Goal: Information Seeking & Learning: Learn about a topic

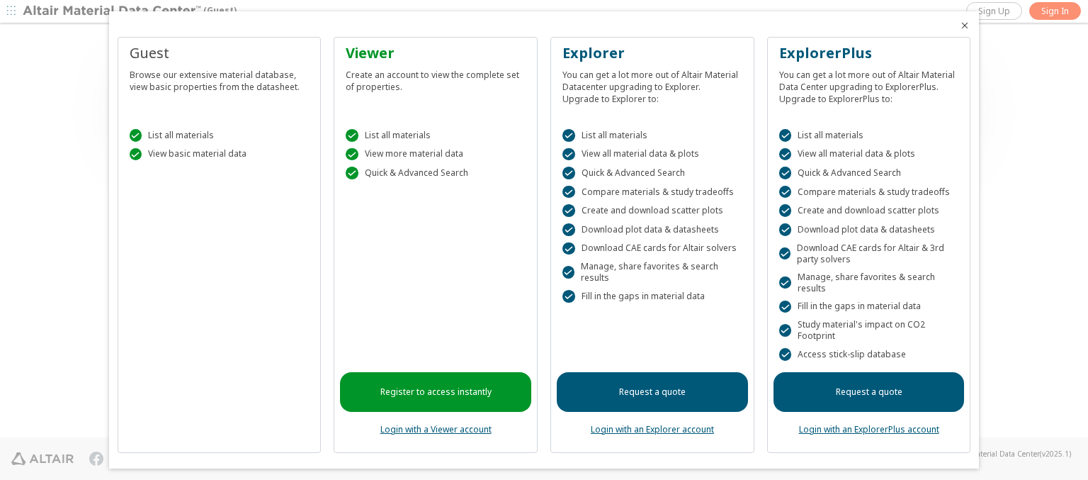
click at [959, 26] on icon "Close" at bounding box center [964, 25] width 11 height 11
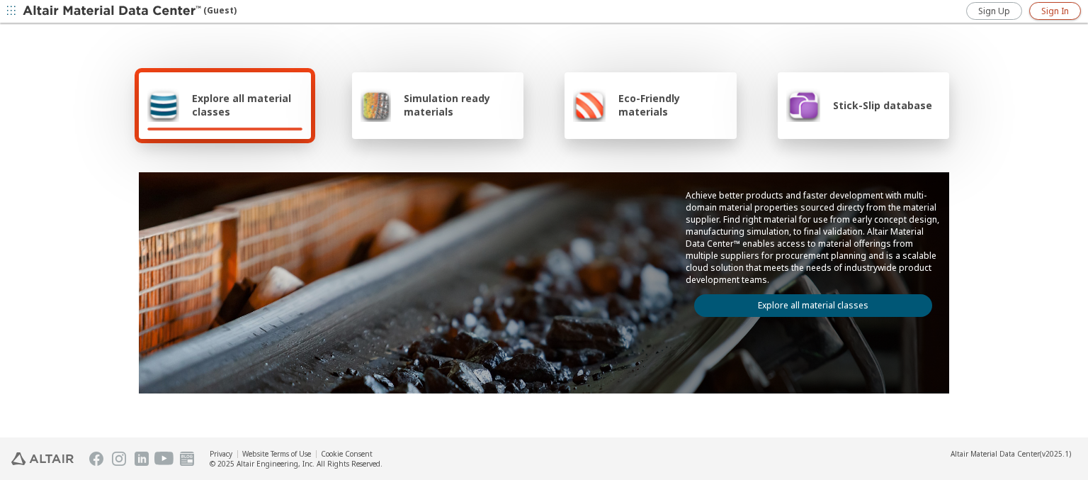
click at [1055, 11] on span "Sign In" at bounding box center [1055, 11] width 28 height 11
click at [113, 11] on img at bounding box center [113, 11] width 181 height 14
click at [242, 105] on span "Explore all material classes" at bounding box center [247, 104] width 111 height 27
click at [808, 302] on link "Explore all material classes" at bounding box center [813, 305] width 238 height 23
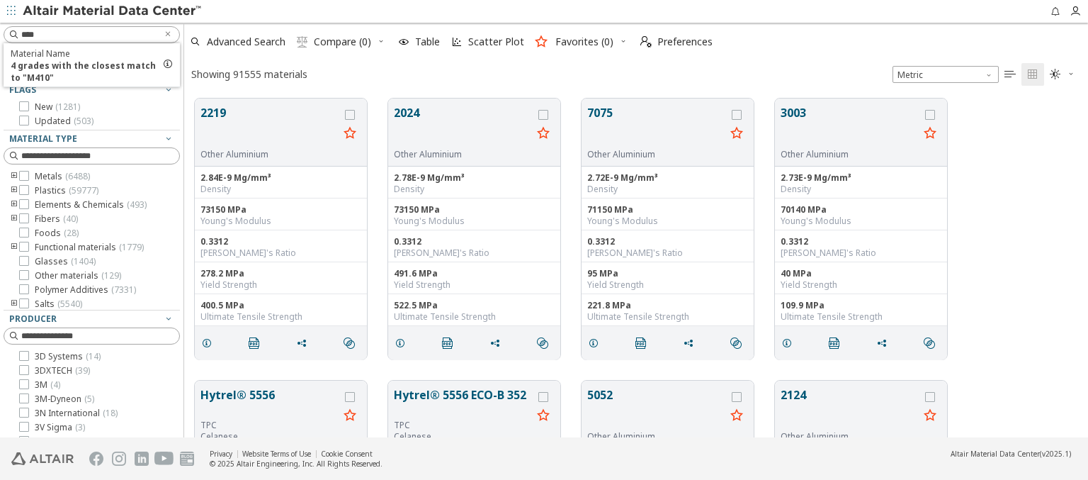
scroll to position [339, 893]
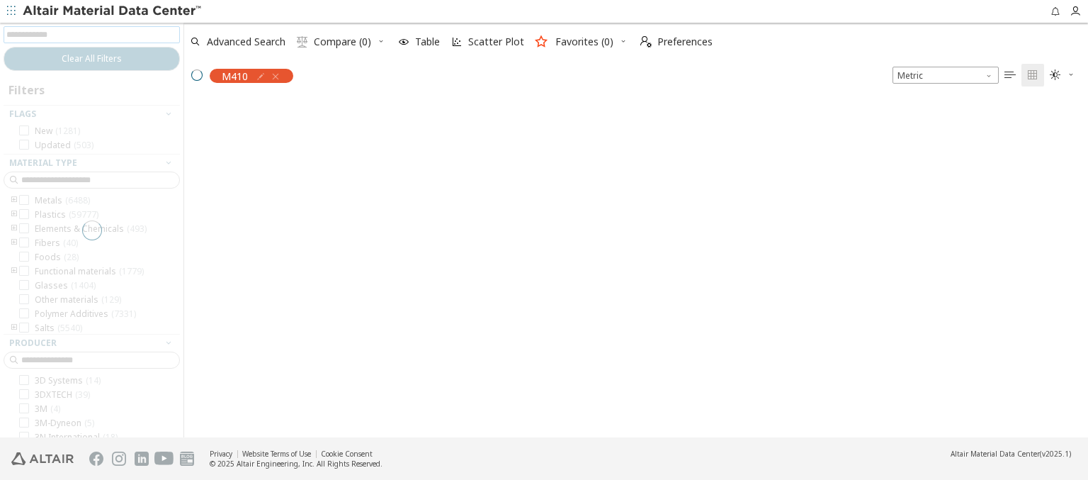
scroll to position [336, 893]
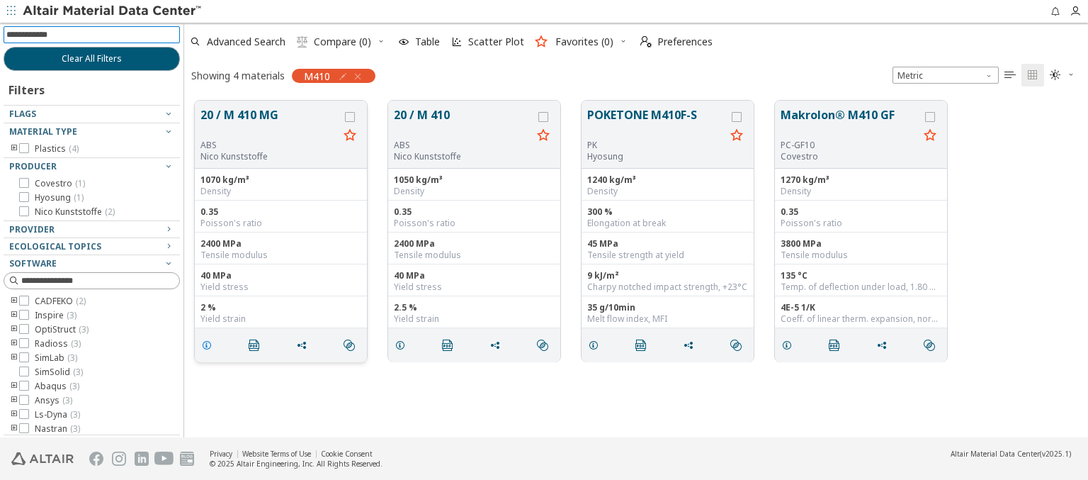
click at [209, 344] on icon "grid" at bounding box center [206, 344] width 11 height 11
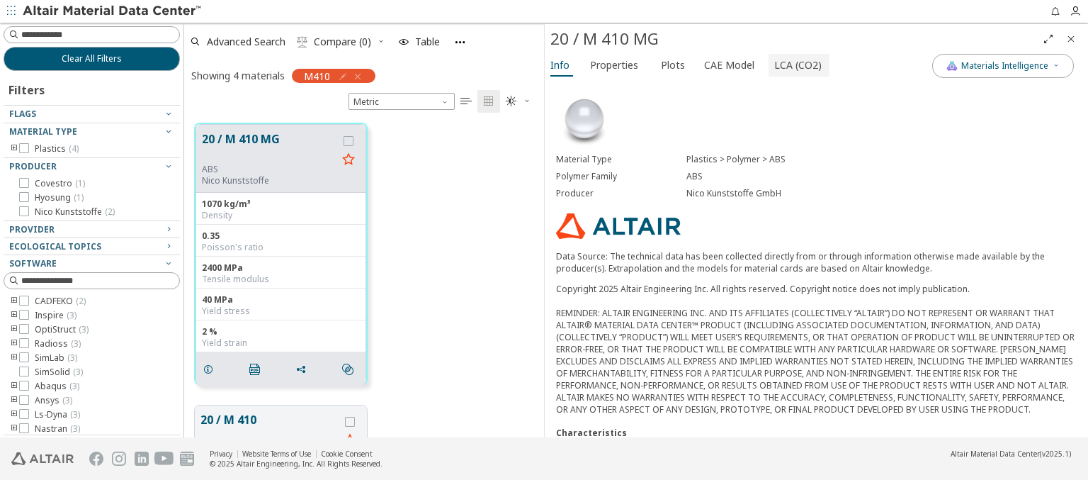
click at [790, 64] on span "LCA (CO2)" at bounding box center [797, 65] width 47 height 23
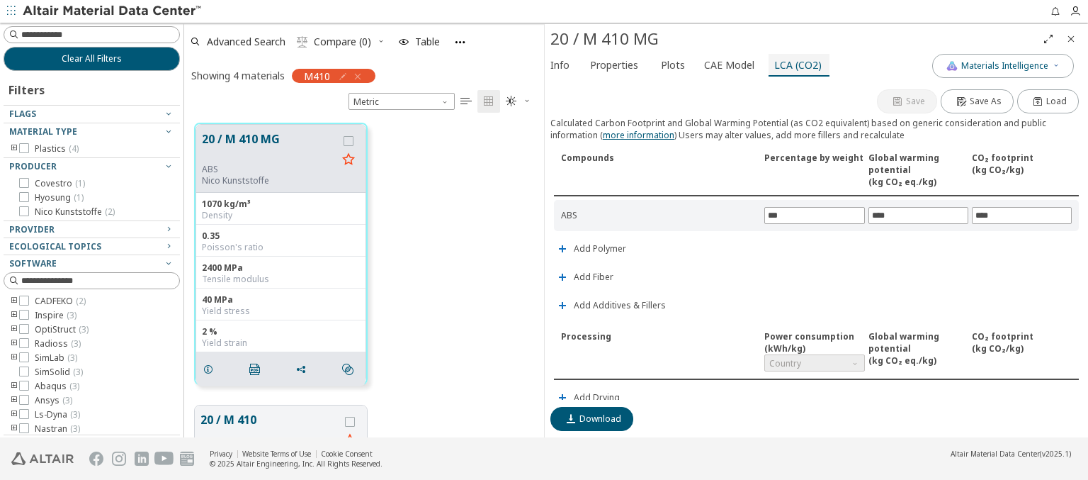
scroll to position [332, 0]
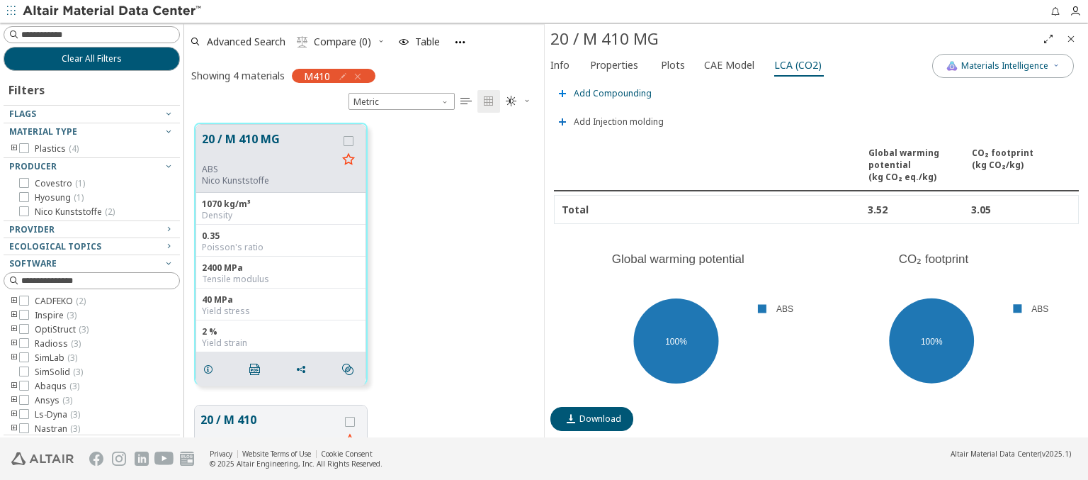
click at [611, 89] on span "Add Compounding" at bounding box center [613, 93] width 78 height 9
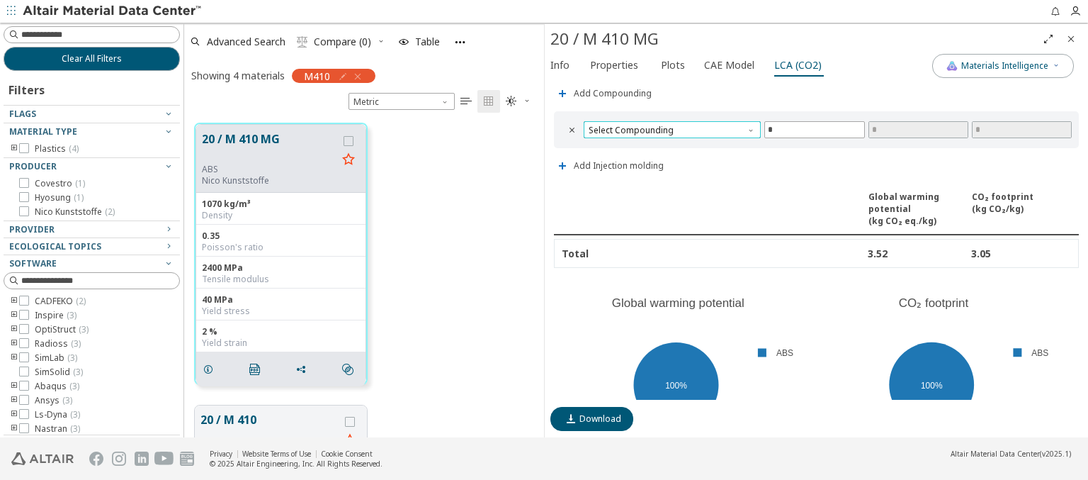
click at [670, 125] on span "Select Compounding" at bounding box center [672, 129] width 177 height 17
click at [669, 142] on span "Screw extruder" at bounding box center [670, 143] width 162 height 10
click at [670, 125] on span "Screw extruder" at bounding box center [672, 129] width 177 height 17
click at [669, 159] on span "Twin screw extruder" at bounding box center [631, 159] width 82 height 11
click at [670, 125] on span "Twin screw extruder" at bounding box center [672, 129] width 177 height 17
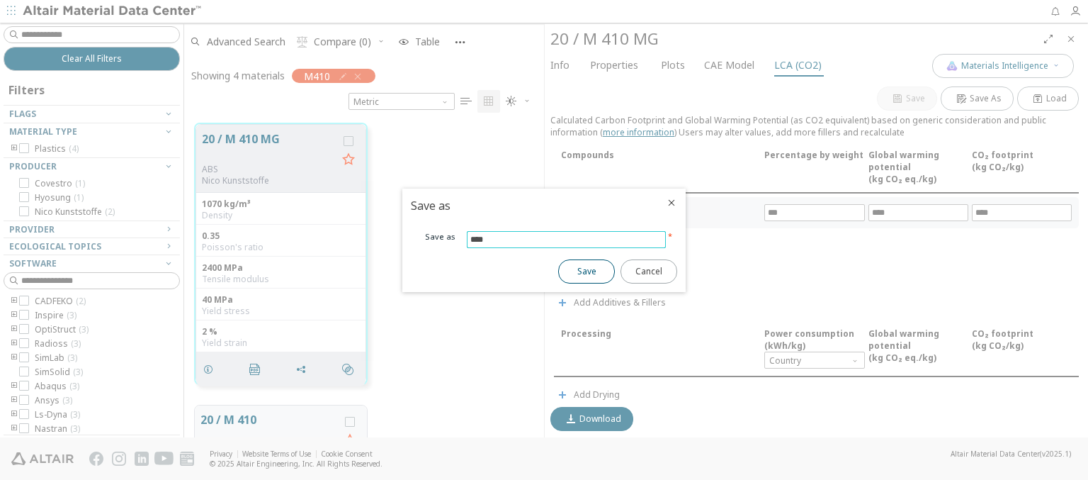
type input "****"
click at [587, 271] on span "Save" at bounding box center [586, 271] width 19 height 11
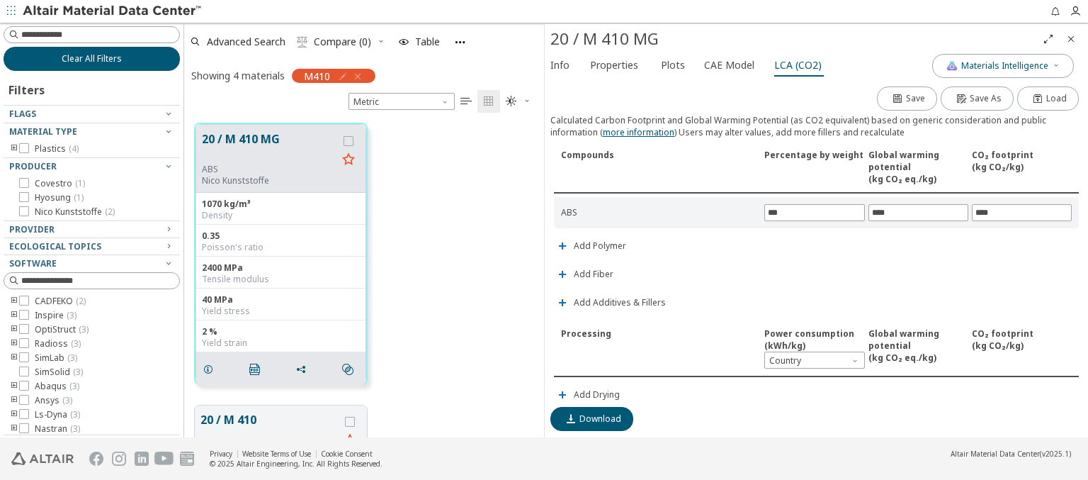
click at [86, 58] on span "Clear All Filters" at bounding box center [92, 58] width 60 height 11
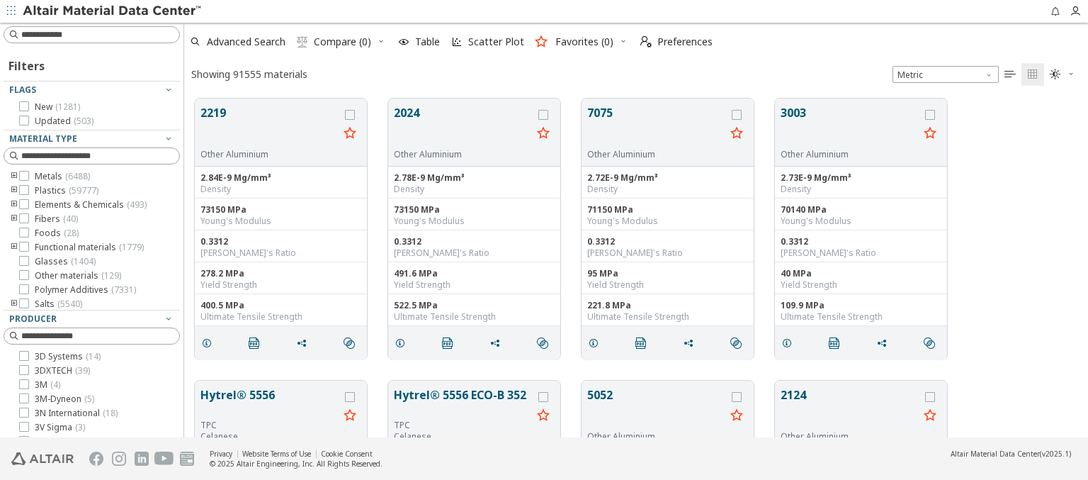
scroll to position [339, 893]
click at [113, 11] on img at bounding box center [113, 11] width 181 height 14
